Goal: Find specific page/section: Find specific page/section

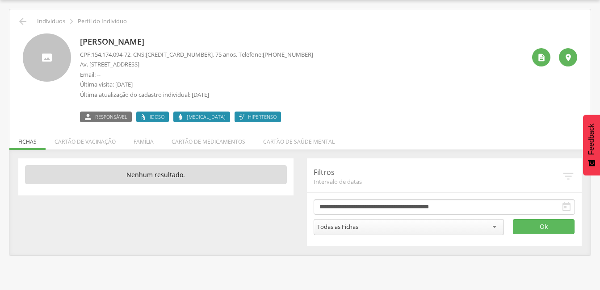
scroll to position [27, 0]
click at [22, 23] on icon "" at bounding box center [22, 21] width 11 height 11
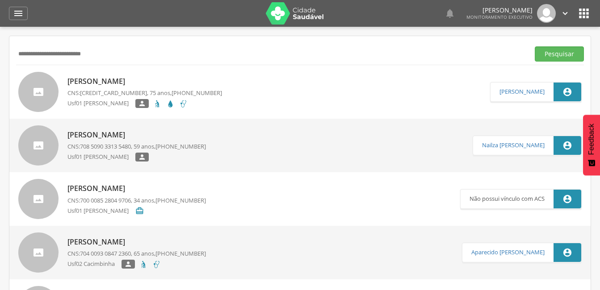
drag, startPoint x: 97, startPoint y: 56, endPoint x: 11, endPoint y: 55, distance: 86.7
click at [535, 46] on button "Pesquisar" at bounding box center [559, 53] width 49 height 15
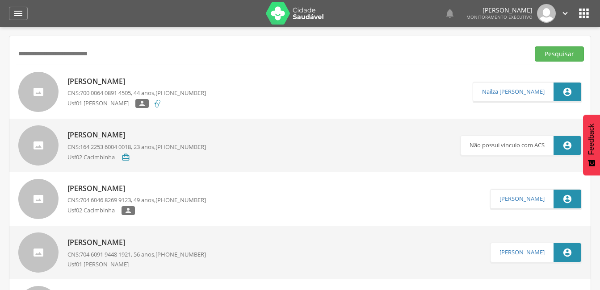
click at [122, 83] on p "[PERSON_NAME]" at bounding box center [136, 81] width 138 height 10
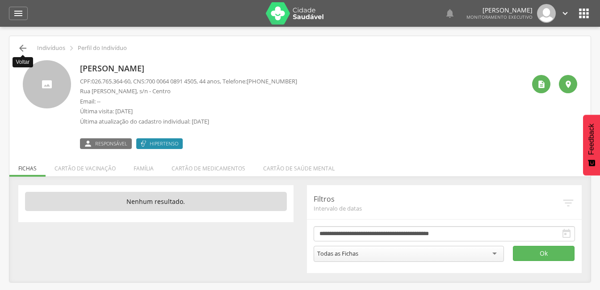
click at [25, 50] on icon "" at bounding box center [22, 48] width 11 height 11
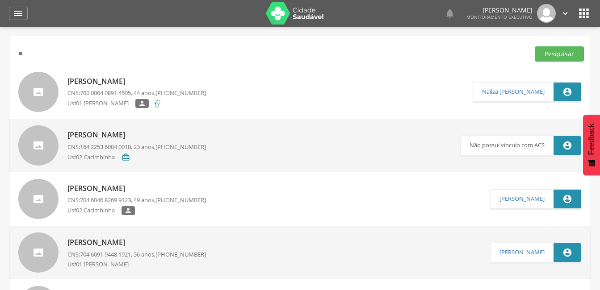
type input "*"
type input "**********"
click at [535, 46] on button "Pesquisar" at bounding box center [559, 53] width 49 height 15
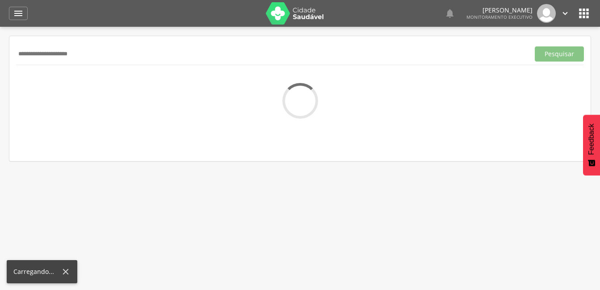
click at [99, 66] on div "**********" at bounding box center [299, 98] width 581 height 125
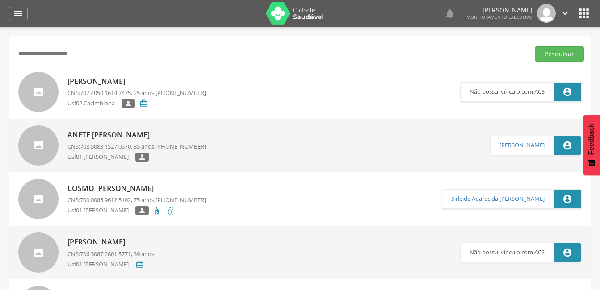
click at [105, 193] on p "Cosmo [PERSON_NAME]" at bounding box center [136, 189] width 138 height 10
